Goal: Information Seeking & Learning: Learn about a topic

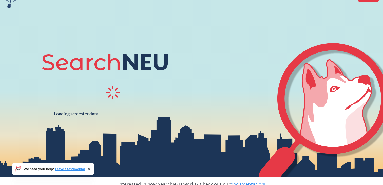
scroll to position [28, 0]
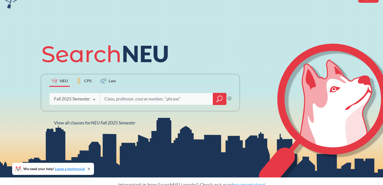
click at [129, 100] on input "search" at bounding box center [156, 99] width 105 height 11
type input "d"
click at [219, 95] on div at bounding box center [220, 99] width 14 height 12
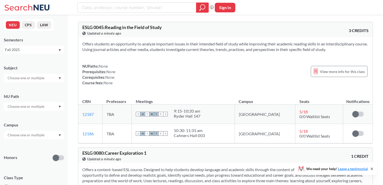
click at [37, 137] on input "text" at bounding box center [26, 135] width 43 height 6
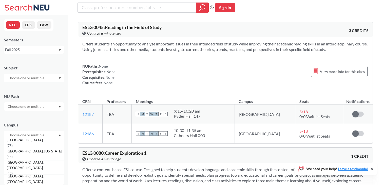
scroll to position [64, 0]
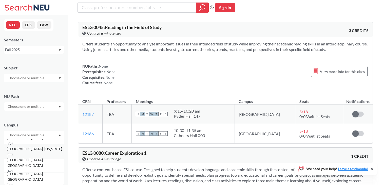
click at [13, 153] on span "( 44 )" at bounding box center [10, 155] width 6 height 4
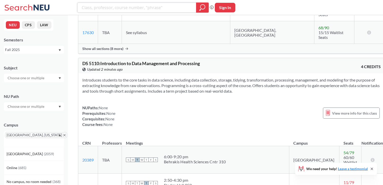
scroll to position [2109, 0]
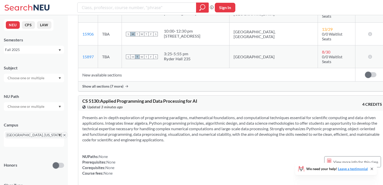
scroll to position [2699, 0]
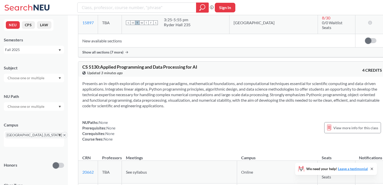
drag, startPoint x: 236, startPoint y: 95, endPoint x: 177, endPoint y: 88, distance: 58.6
copy div
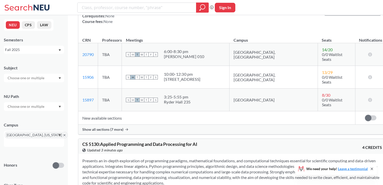
scroll to position [2580, 0]
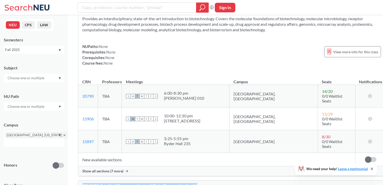
drag, startPoint x: 204, startPoint y: 69, endPoint x: 214, endPoint y: 73, distance: 10.5
copy span "CS 5130 : Applied Programming and Data Processing for AI"
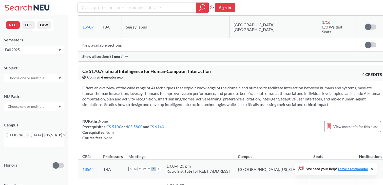
scroll to position [3259, 0]
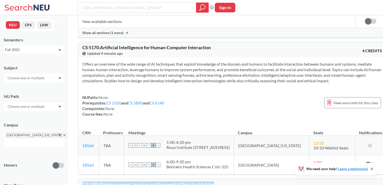
drag, startPoint x: 232, startPoint y: 38, endPoint x: 87, endPoint y: 31, distance: 144.4
copy span "CS 5180 : Reinforcement Learning and Sequential Decision Making"
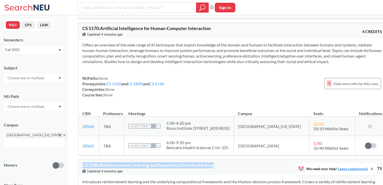
scroll to position [3279, 0]
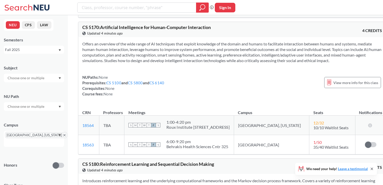
drag, startPoint x: 234, startPoint y: 125, endPoint x: 177, endPoint y: 117, distance: 58.2
copy div
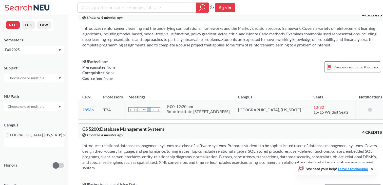
scroll to position [3434, 0]
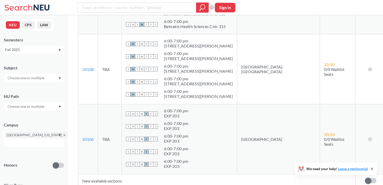
scroll to position [6196, 0]
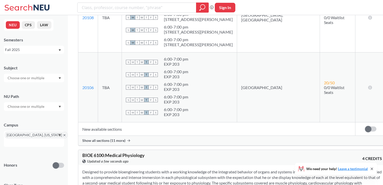
scroll to position [6248, 0]
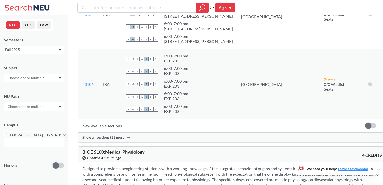
drag, startPoint x: 233, startPoint y: 120, endPoint x: 176, endPoint y: 117, distance: 57.3
copy div
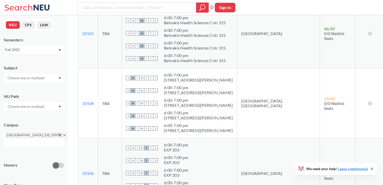
scroll to position [6158, 0]
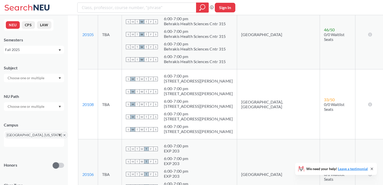
drag, startPoint x: 159, startPoint y: 50, endPoint x: 80, endPoint y: 50, distance: 78.7
copy span "CS 6140 : Machine Learning"
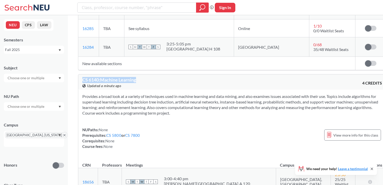
scroll to position [6506, 0]
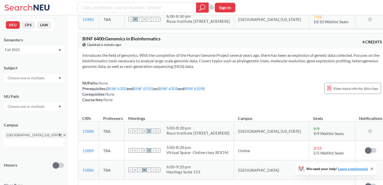
scroll to position [7688, 0]
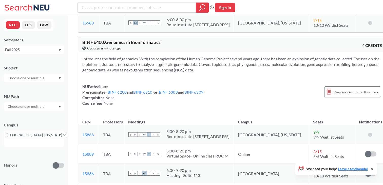
drag, startPoint x: 215, startPoint y: 49, endPoint x: 72, endPoint y: 47, distance: 142.7
copy span "CS 7250 : Information Visualization: Theory and Applications"
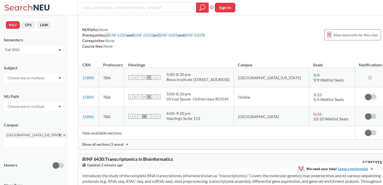
scroll to position [7759, 0]
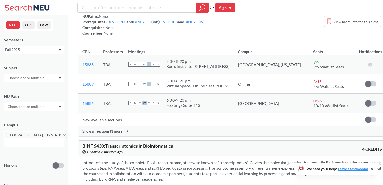
drag, startPoint x: 234, startPoint y: 98, endPoint x: 175, endPoint y: 92, distance: 59.1
copy span "1:00 - 4:20 pm Roux Institute [STREET_ADDRESS]"
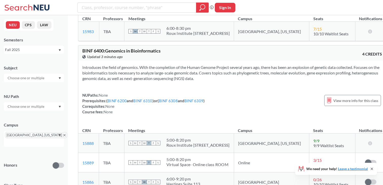
scroll to position [7684, 0]
